Goal: Transaction & Acquisition: Download file/media

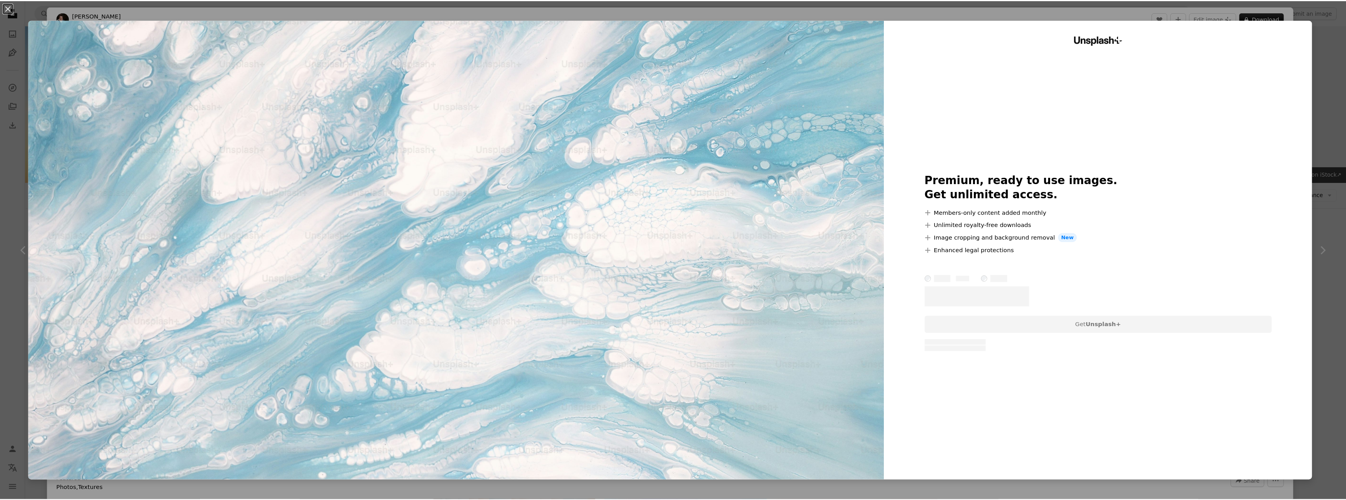
scroll to position [4363, 0]
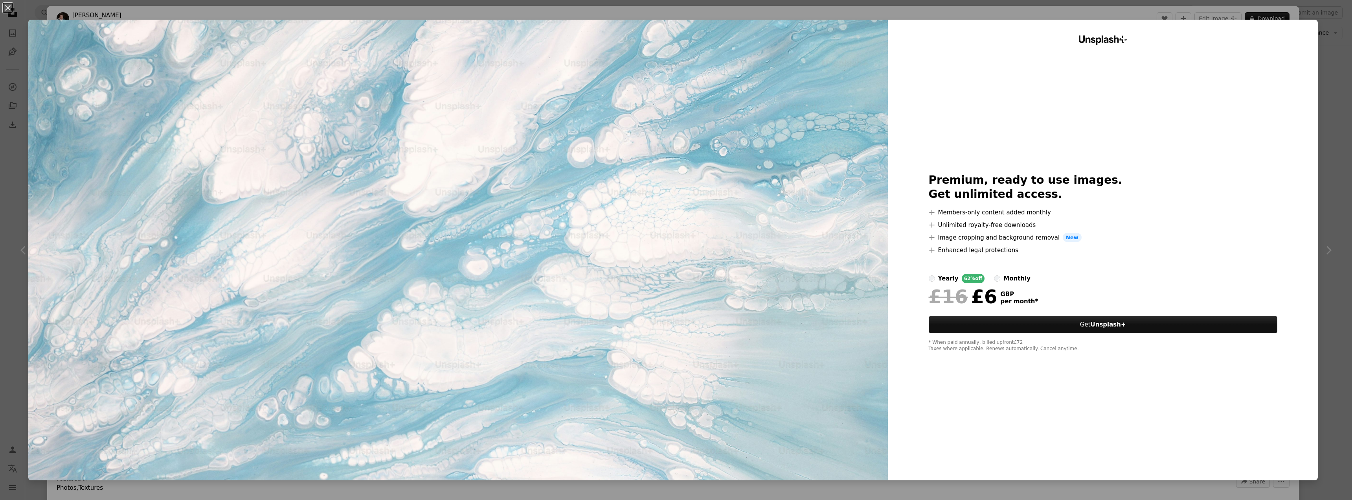
click at [1329, 58] on div "An X shape Unsplash+ Premium, ready to use images. Get unlimited access. A plus…" at bounding box center [676, 250] width 1352 height 500
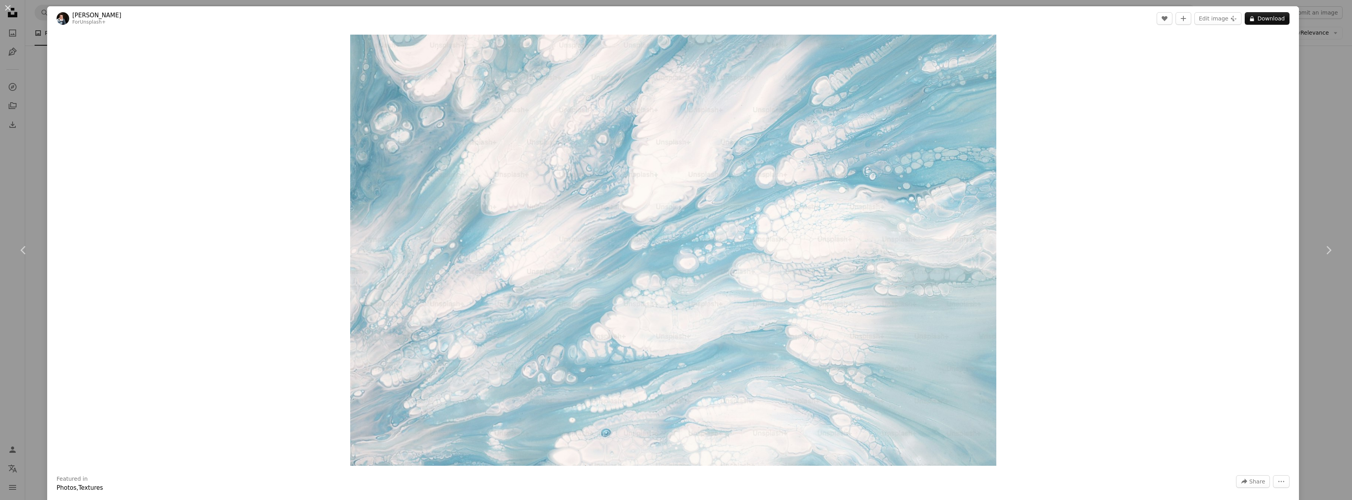
click at [1288, 48] on div "Zoom in" at bounding box center [673, 250] width 1252 height 439
click at [1306, 49] on div "An X shape Chevron left Chevron right [PERSON_NAME] For Unsplash+ A heart A plu…" at bounding box center [676, 250] width 1352 height 500
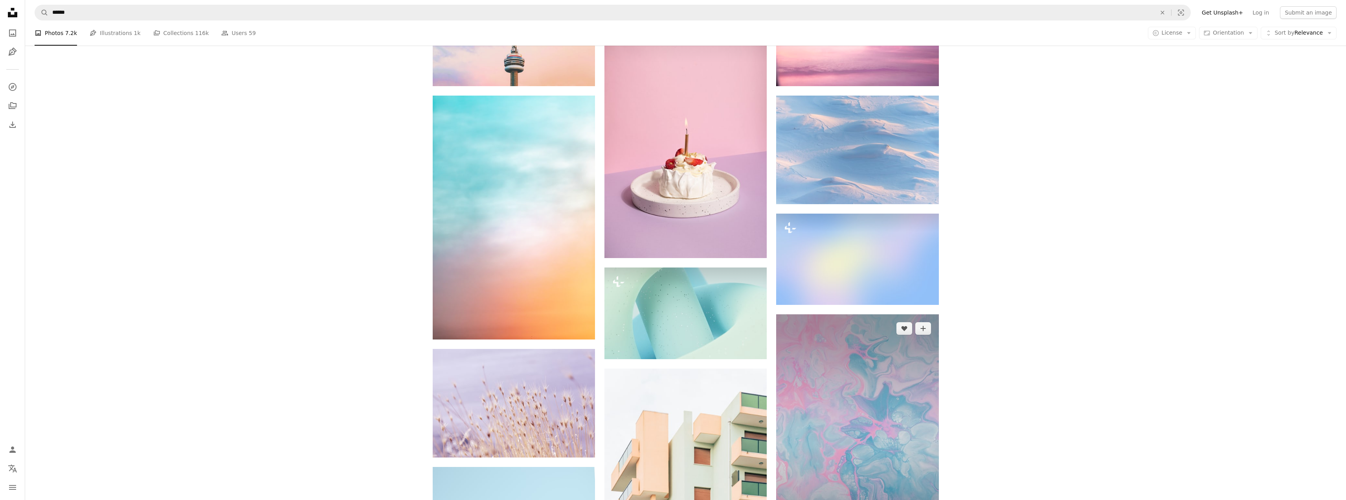
scroll to position [6093, 0]
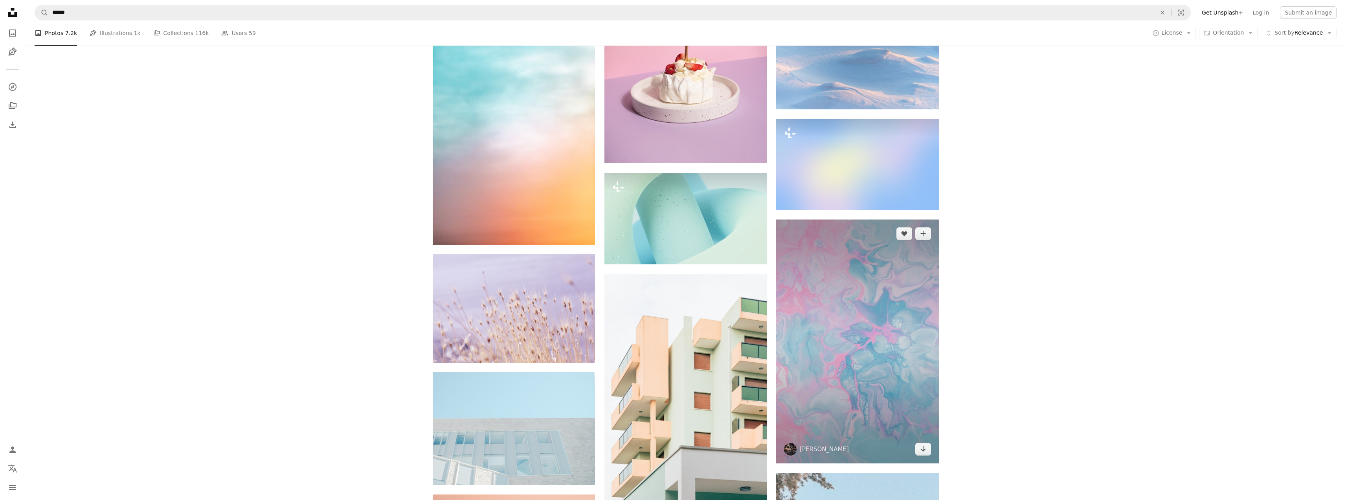
click at [860, 357] on img at bounding box center [857, 341] width 162 height 244
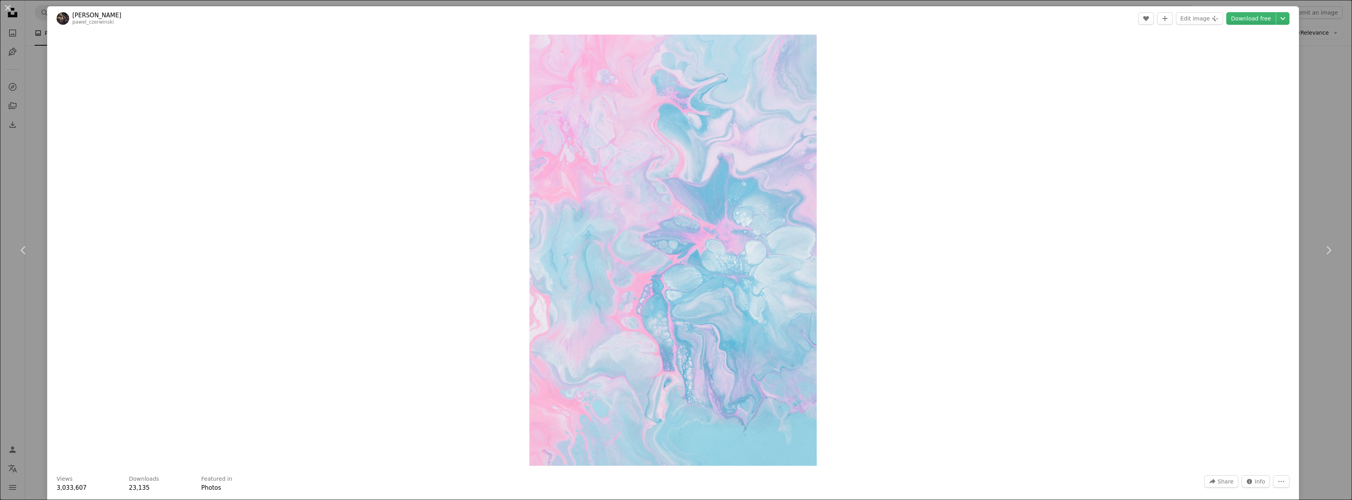
click at [2, 46] on div "An X shape Chevron left Chevron right [PERSON_NAME] pawel_czerwinski A heart A …" at bounding box center [676, 250] width 1352 height 500
